Goal: Answer question/provide support

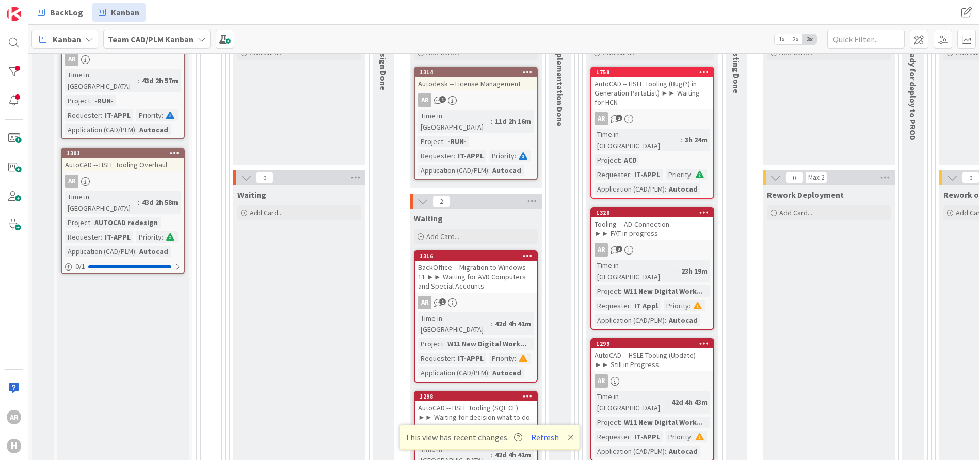
scroll to position [257, 0]
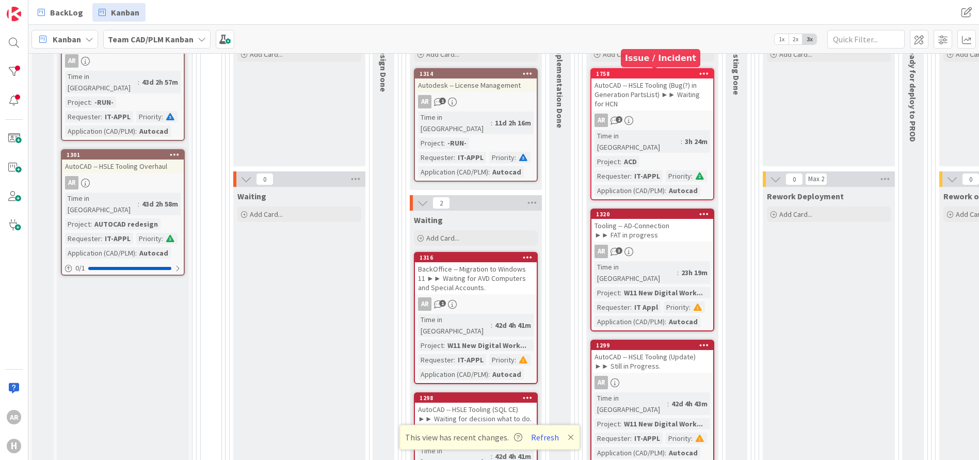
click at [673, 73] on div "1758" at bounding box center [654, 73] width 117 height 7
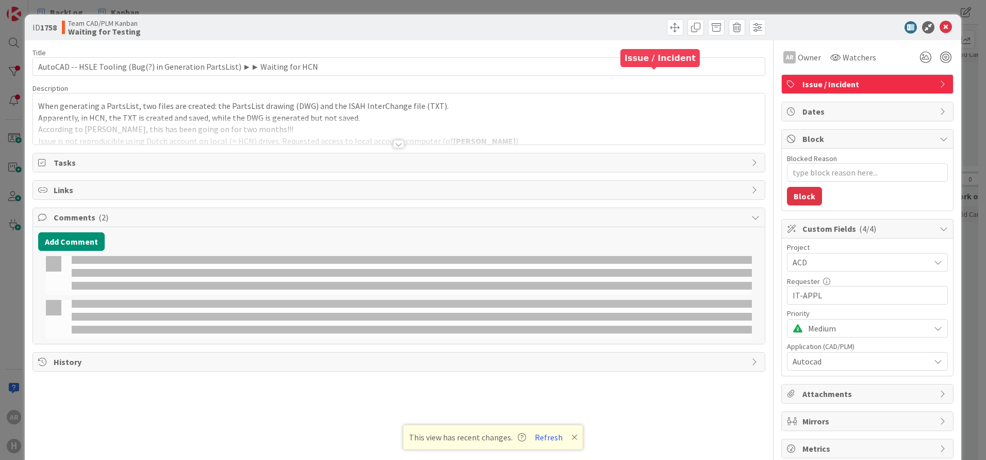
type textarea "x"
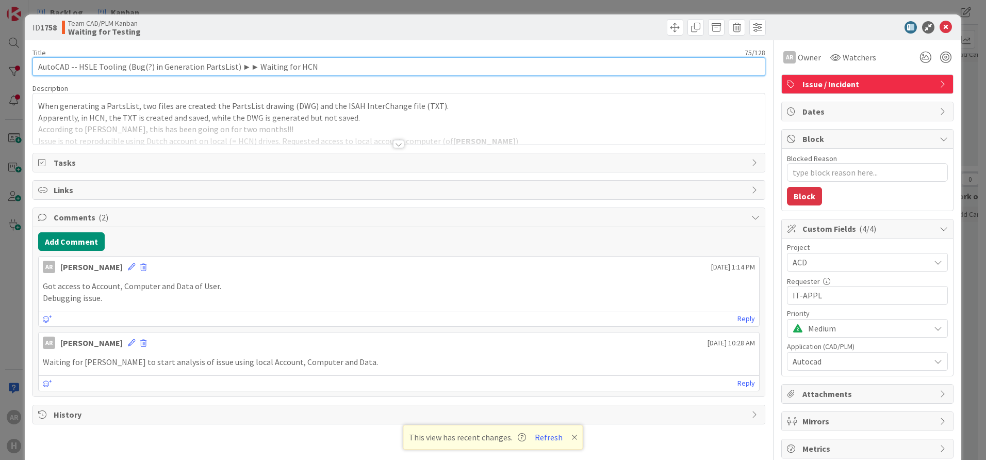
click at [268, 66] on input "AutoCAD -- HSLE Tooling (Bug(?) in Generation PartsList) ►► Waiting for HCN" at bounding box center [398, 66] width 733 height 19
type input "AutoCAD -- HSLE Tooling (Bug(?) in Generation PartsList) ►► Test for HCN"
type textarea "x"
type input "AutoCAD -- HSLE Tooling (Bug(?) in Generation PartsList) ►► Testin for HCN"
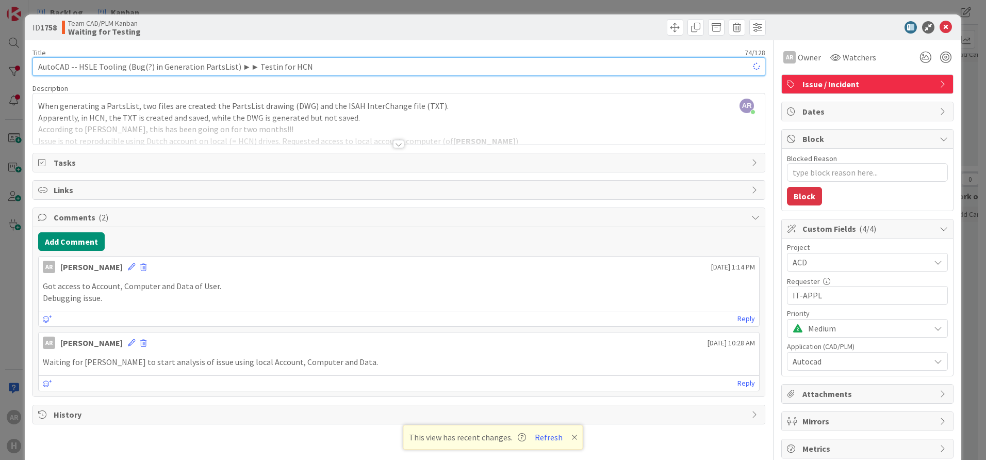
type textarea "x"
type input "AutoCAD -- HSLE Tooling (Bug(?) in Generation PartsList) ►► Testing for HCN"
type textarea "x"
type input "AutoCAD -- HSLE Tooling (Bug(?) in Generation PartsList) ►► Testing for HCN"
type textarea "x"
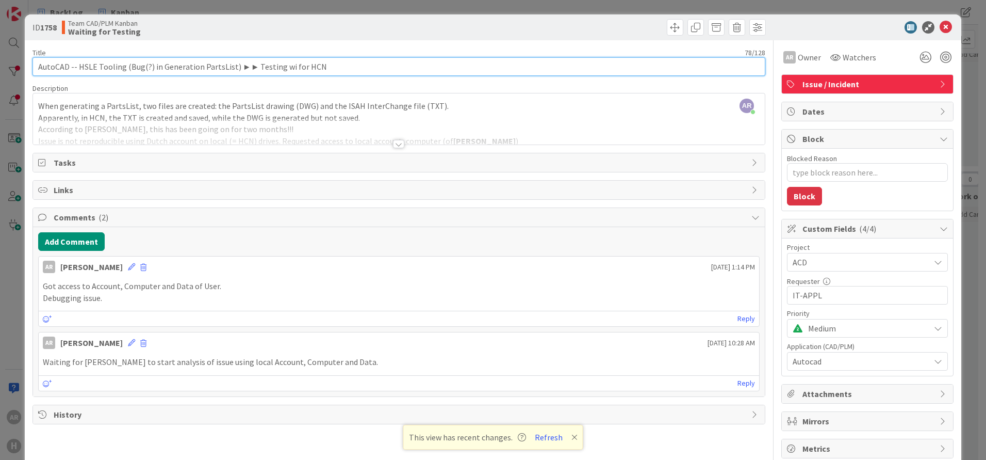
type input "AutoCAD -- HSLE Tooling (Bug(?) in Generation PartsList) ►► Testing win for HCN"
type textarea "x"
type input "AutoCAD -- HSLE Tooling (Bug(?) in Generation PartsList) ►► Testing win HCN"
type textarea "x"
type input "AutoCAD -- HSLE Tooling (Bug(?) in Generation PartsList) ►► Testing in HCN"
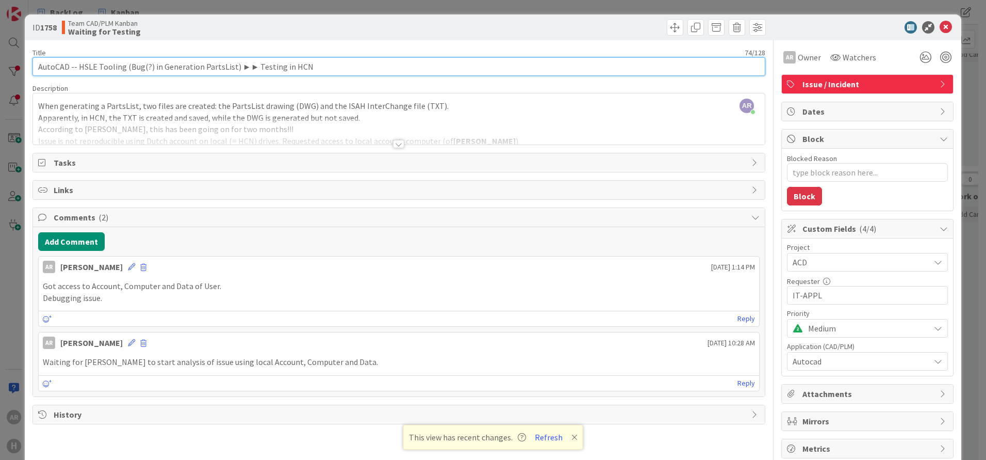
type textarea "x"
type input "AutoCAD -- HSLE Tooling (Bug(?) in Generation PartsList) ►► Testing in HCN"
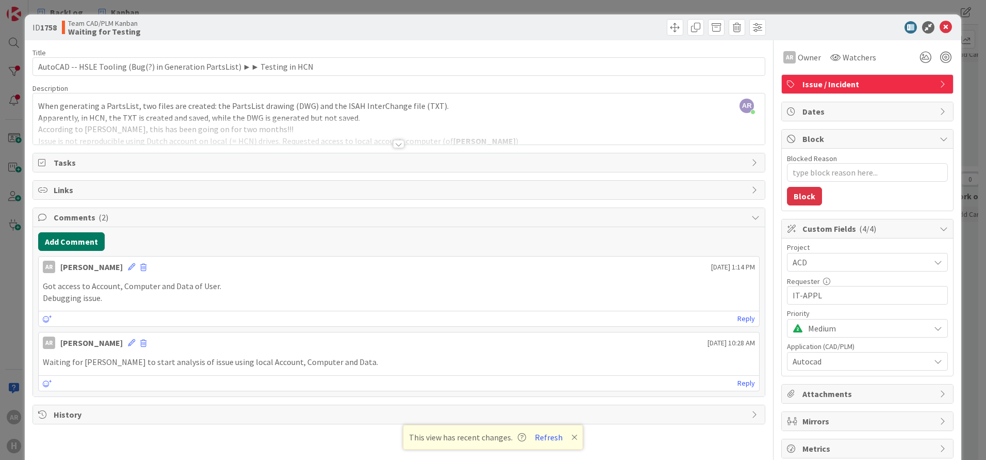
click at [70, 243] on button "Add Comment" at bounding box center [71, 241] width 67 height 19
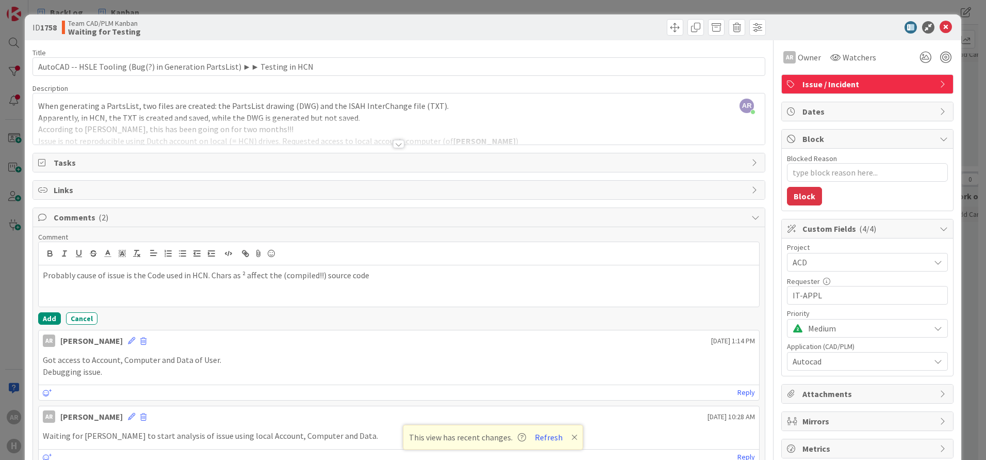
click at [238, 275] on p "Probably cause of issue is the Code used in HCN. Chars as ² affect the (compile…" at bounding box center [399, 275] width 712 height 12
click at [395, 276] on p "Probably cause of issue is the Code used in HCN. Chars (eg. ² ) affect the (com…" at bounding box center [399, 275] width 712 height 12
click at [48, 315] on button "Add" at bounding box center [49, 318] width 23 height 12
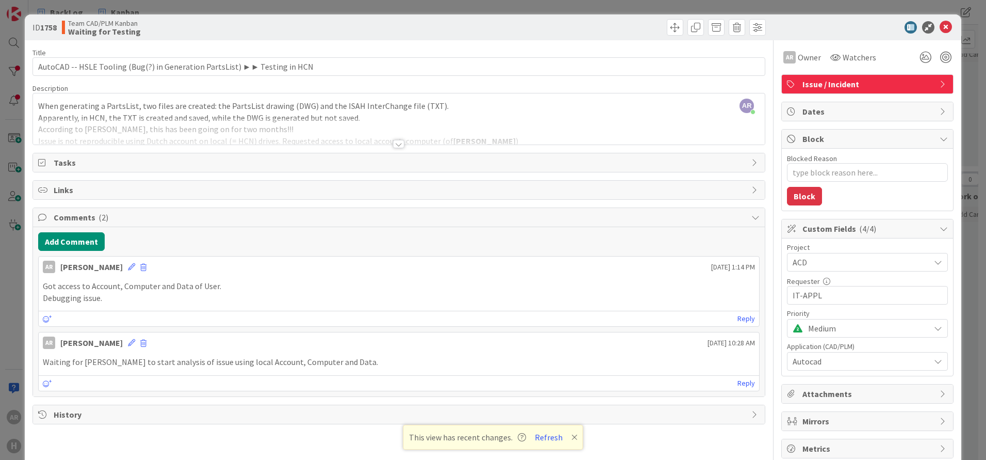
type textarea "x"
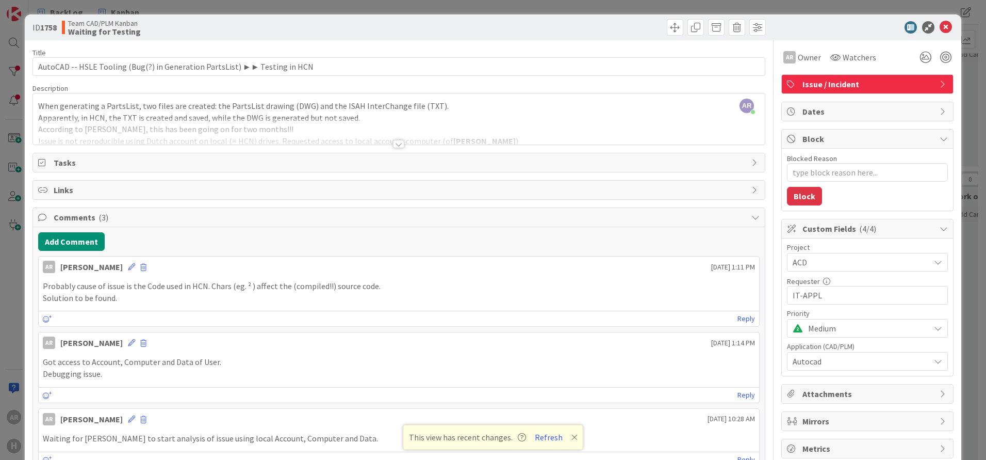
click at [168, 280] on div "Probably cause of issue is the Code used in HCN. Chars (eg. ² ) affect the (com…" at bounding box center [399, 291] width 721 height 31
click at [128, 265] on icon at bounding box center [131, 266] width 7 height 7
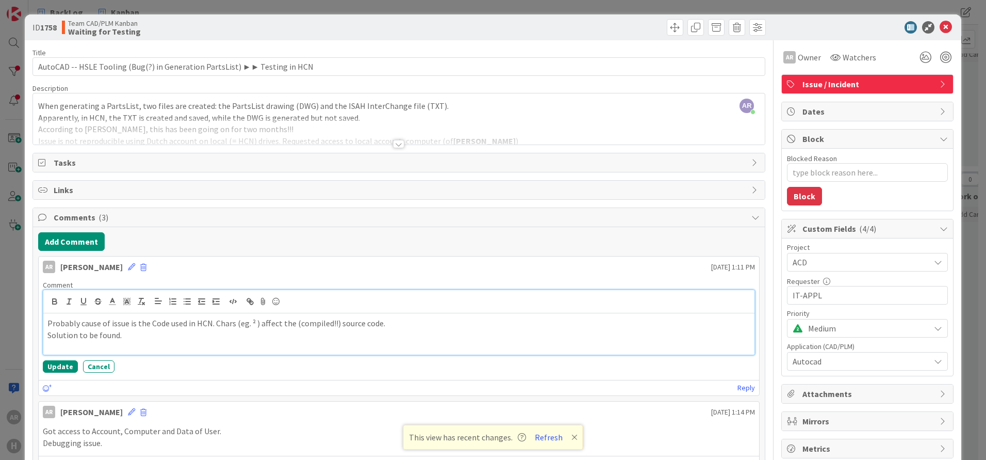
click at [75, 322] on p "Probably cause of issue is the Code used in HCN. Chars (eg. ² ) affect the (com…" at bounding box center [398, 323] width 703 height 12
click at [61, 360] on button "Update" at bounding box center [60, 366] width 35 height 12
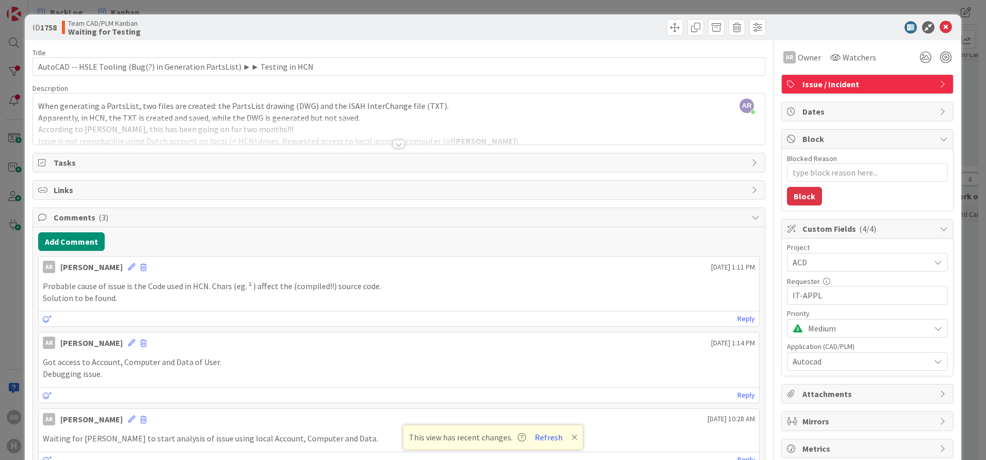
type textarea "x"
click at [940, 25] on icon at bounding box center [946, 27] width 12 height 12
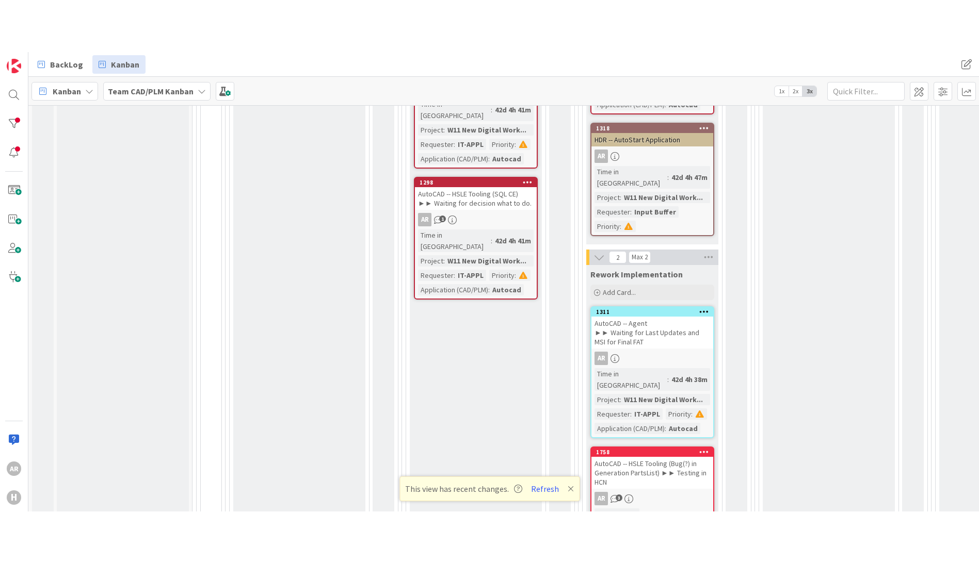
scroll to position [705, 0]
